Goal: Find specific page/section: Find specific page/section

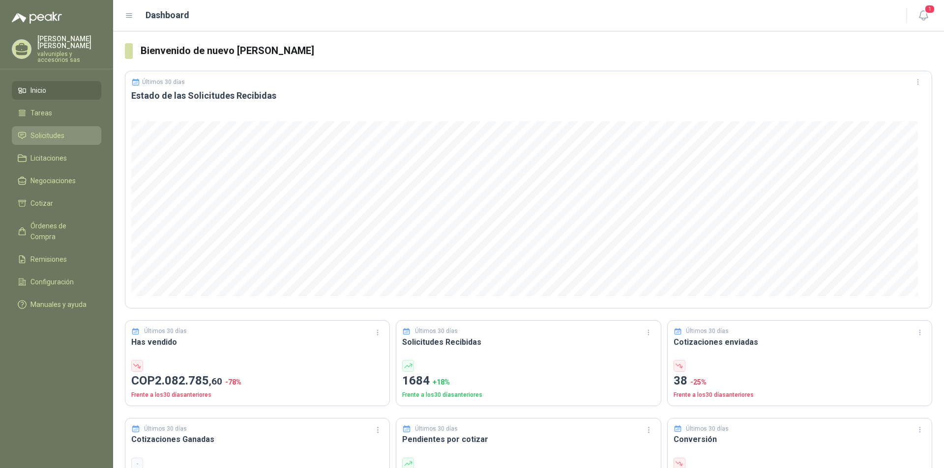
click at [51, 130] on span "Solicitudes" at bounding box center [47, 135] width 34 height 11
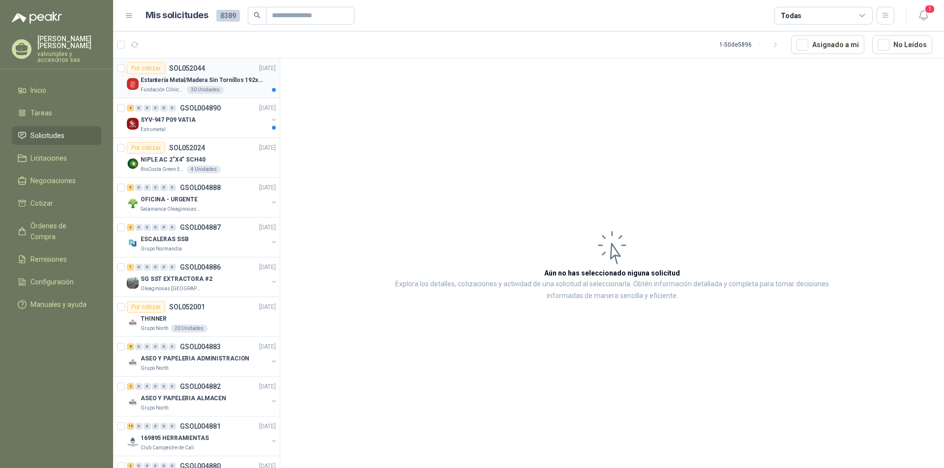
click at [189, 80] on p "Estantería Metal/Madera Sin Tornillos 192x100x50 cm 5 Niveles Gris" at bounding box center [202, 80] width 122 height 9
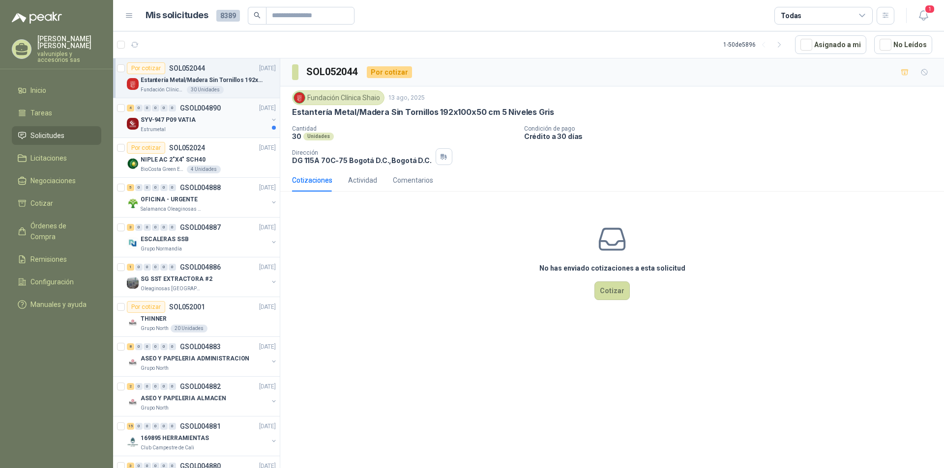
click at [171, 119] on p "SYV-947 P09 VATIA" at bounding box center [168, 119] width 55 height 9
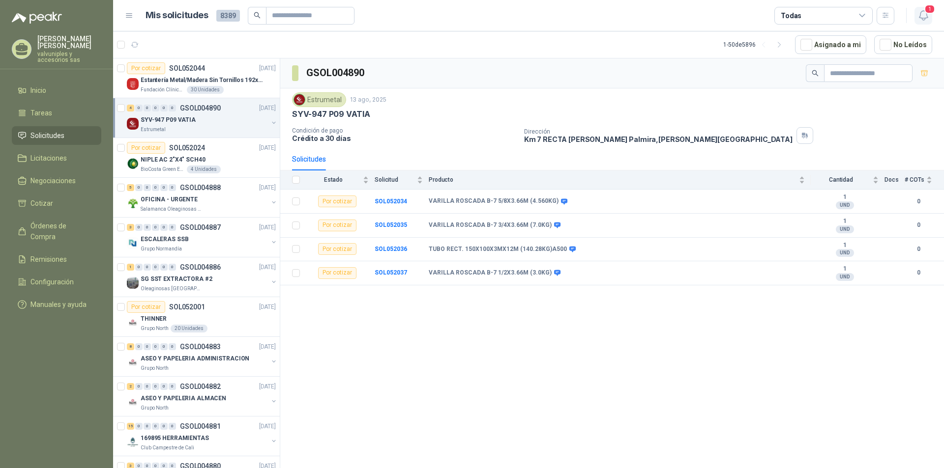
click at [922, 14] on icon "button" at bounding box center [923, 15] width 12 height 12
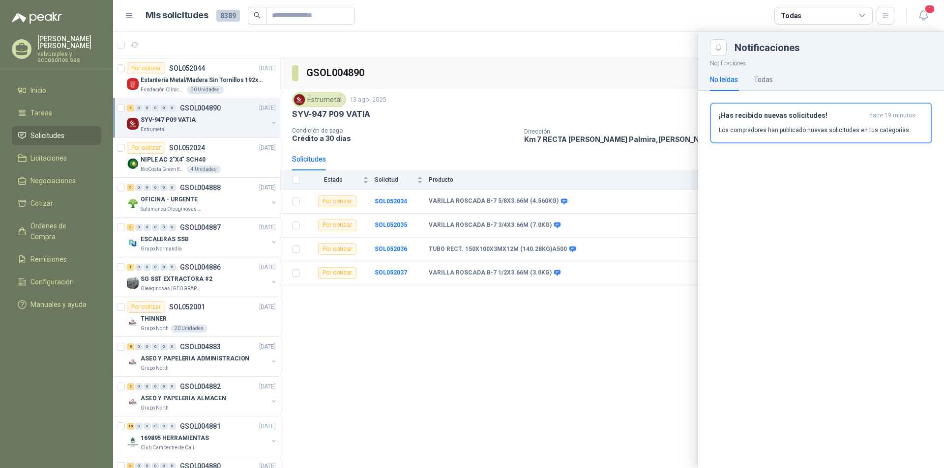
drag, startPoint x: 765, startPoint y: 115, endPoint x: 755, endPoint y: 114, distance: 9.9
click at [763, 115] on h3 "¡Has recibido nuevas solicitudes!" at bounding box center [791, 116] width 146 height 8
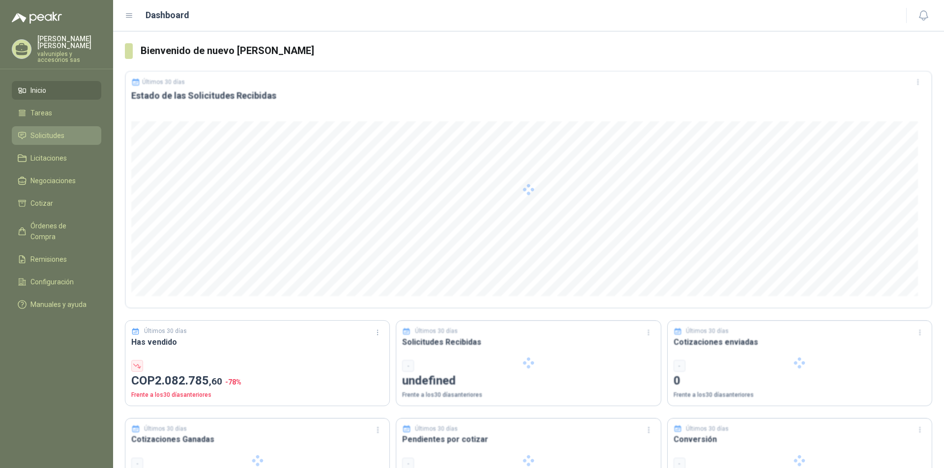
click at [45, 132] on span "Solicitudes" at bounding box center [47, 135] width 34 height 11
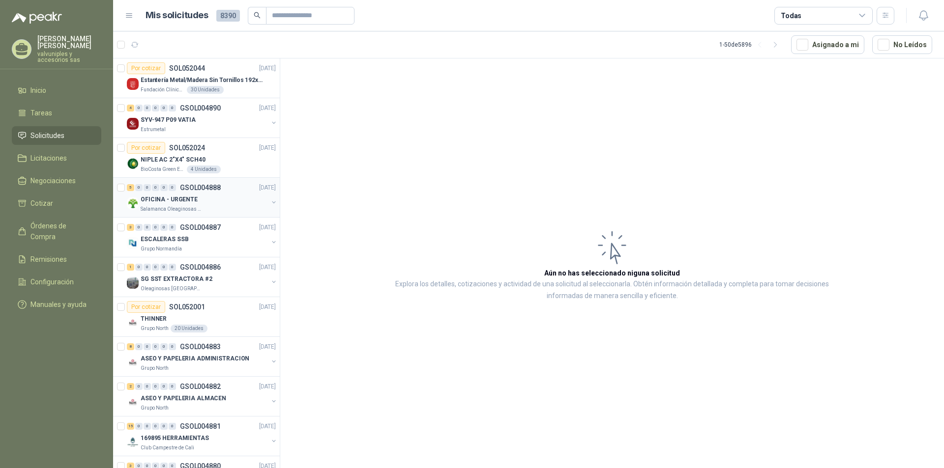
click at [161, 203] on p "OFICINA - URGENTE" at bounding box center [169, 199] width 57 height 9
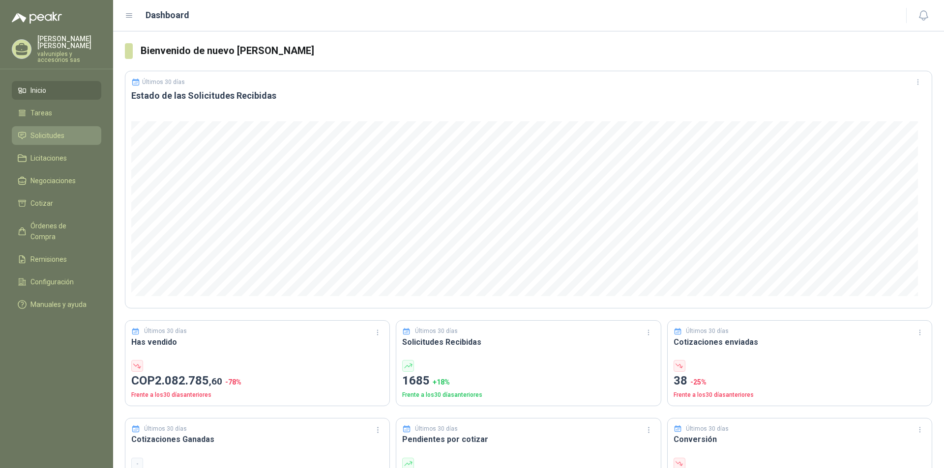
click at [37, 131] on span "Solicitudes" at bounding box center [47, 135] width 34 height 11
